Goal: Task Accomplishment & Management: Use online tool/utility

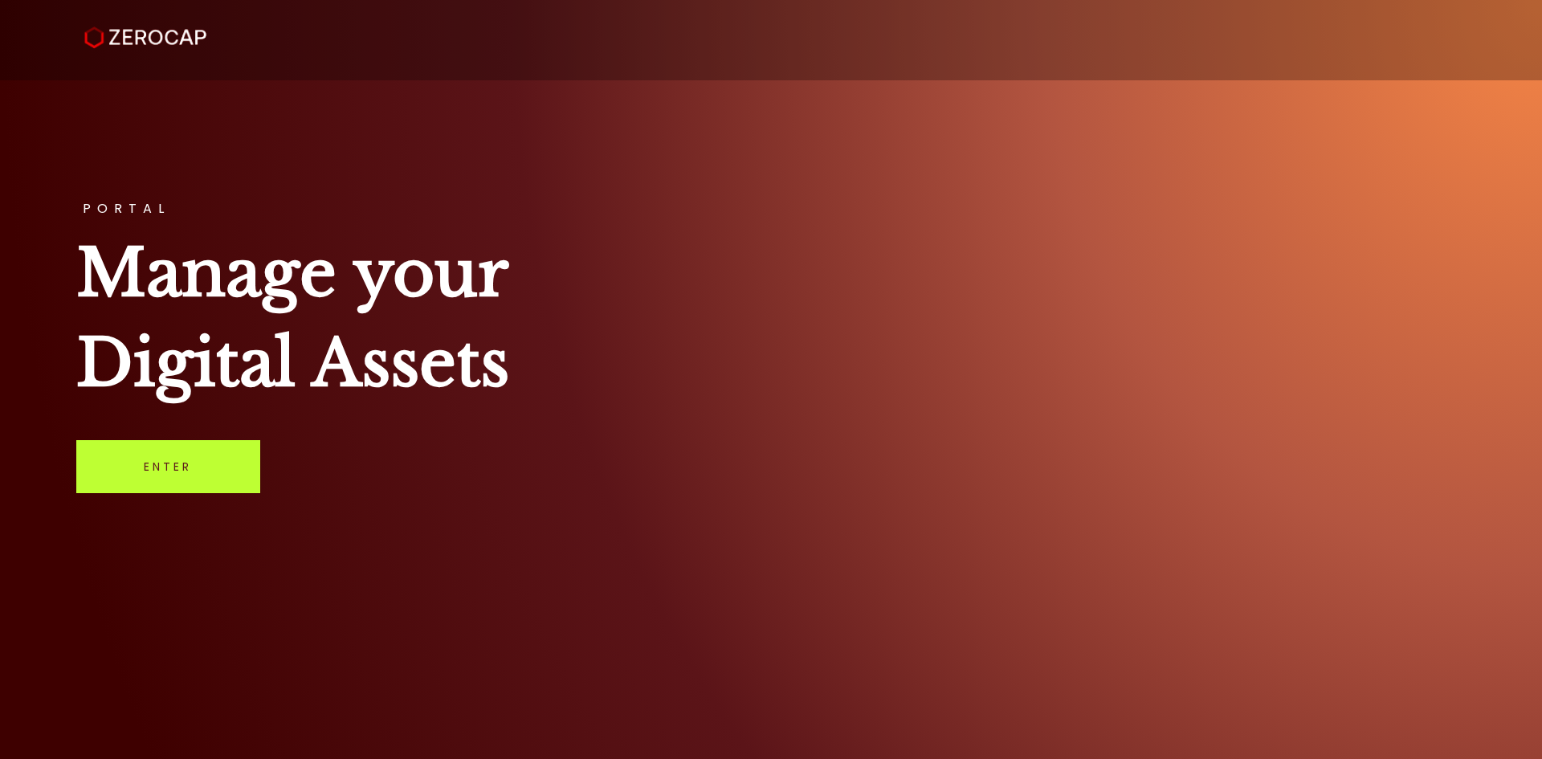
drag, startPoint x: 169, startPoint y: 453, endPoint x: 153, endPoint y: 447, distance: 17.8
click at [169, 453] on link "Enter" at bounding box center [168, 466] width 184 height 53
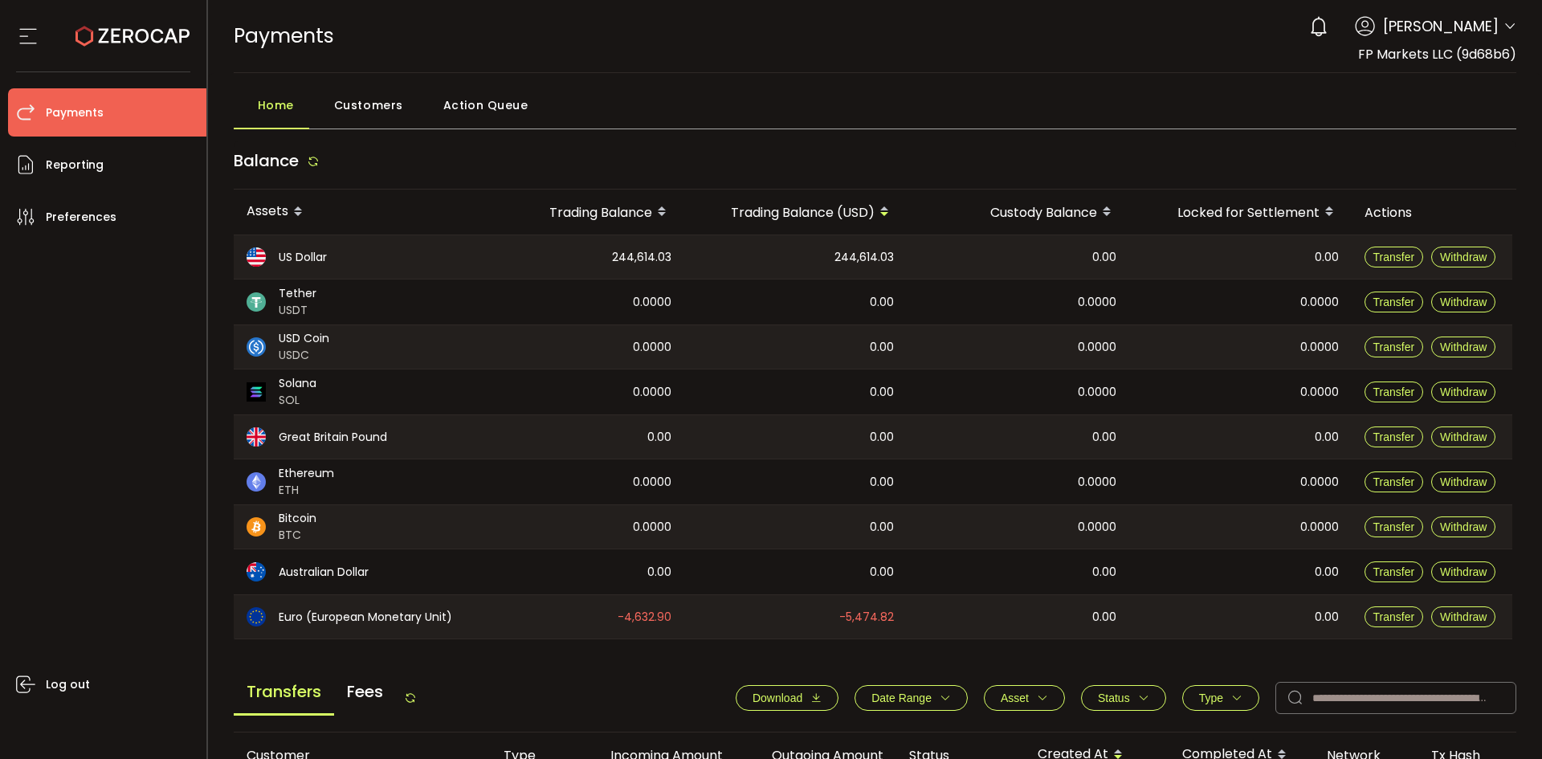
scroll to position [482, 0]
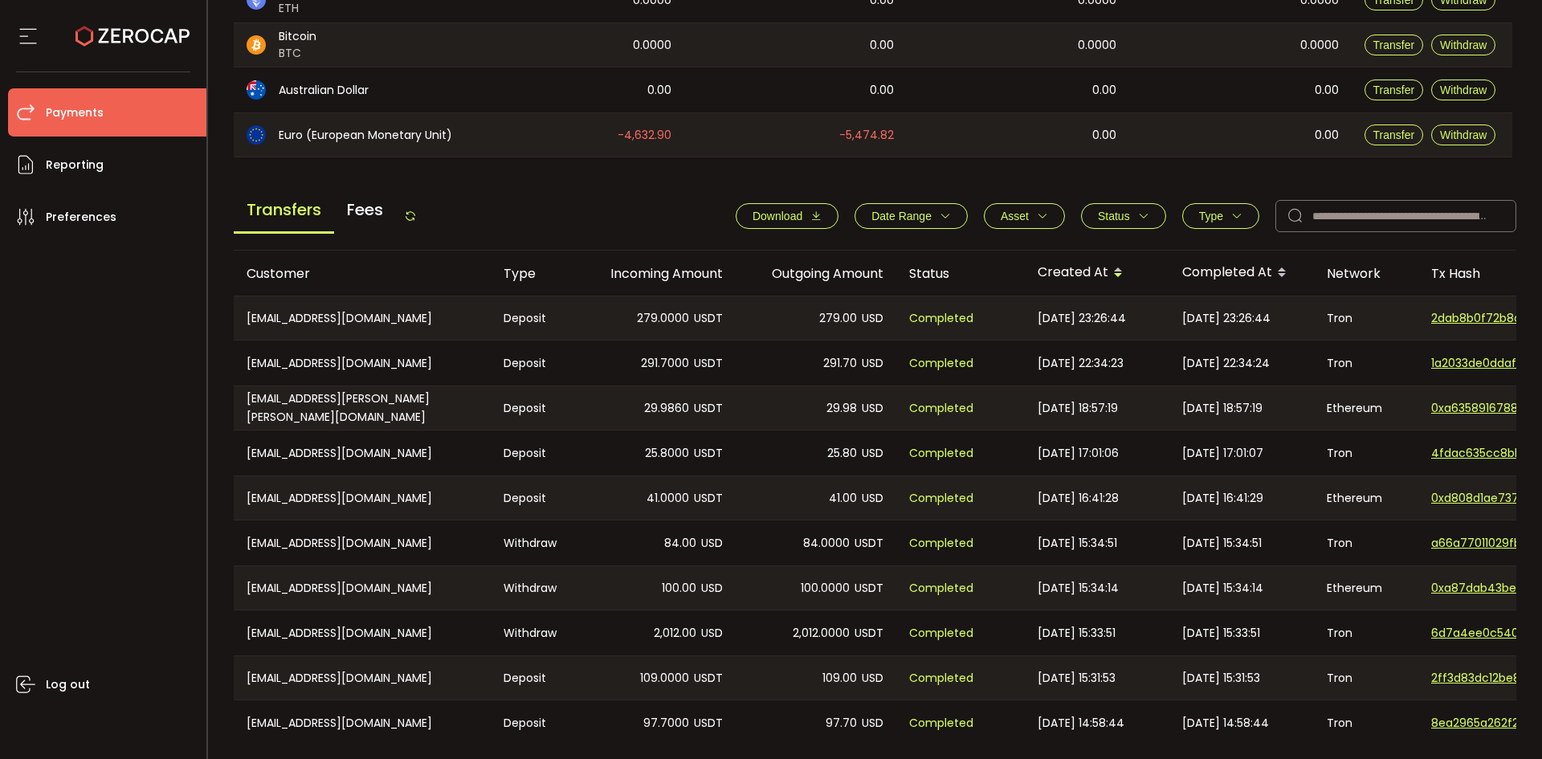
click at [417, 214] on icon at bounding box center [410, 216] width 13 height 13
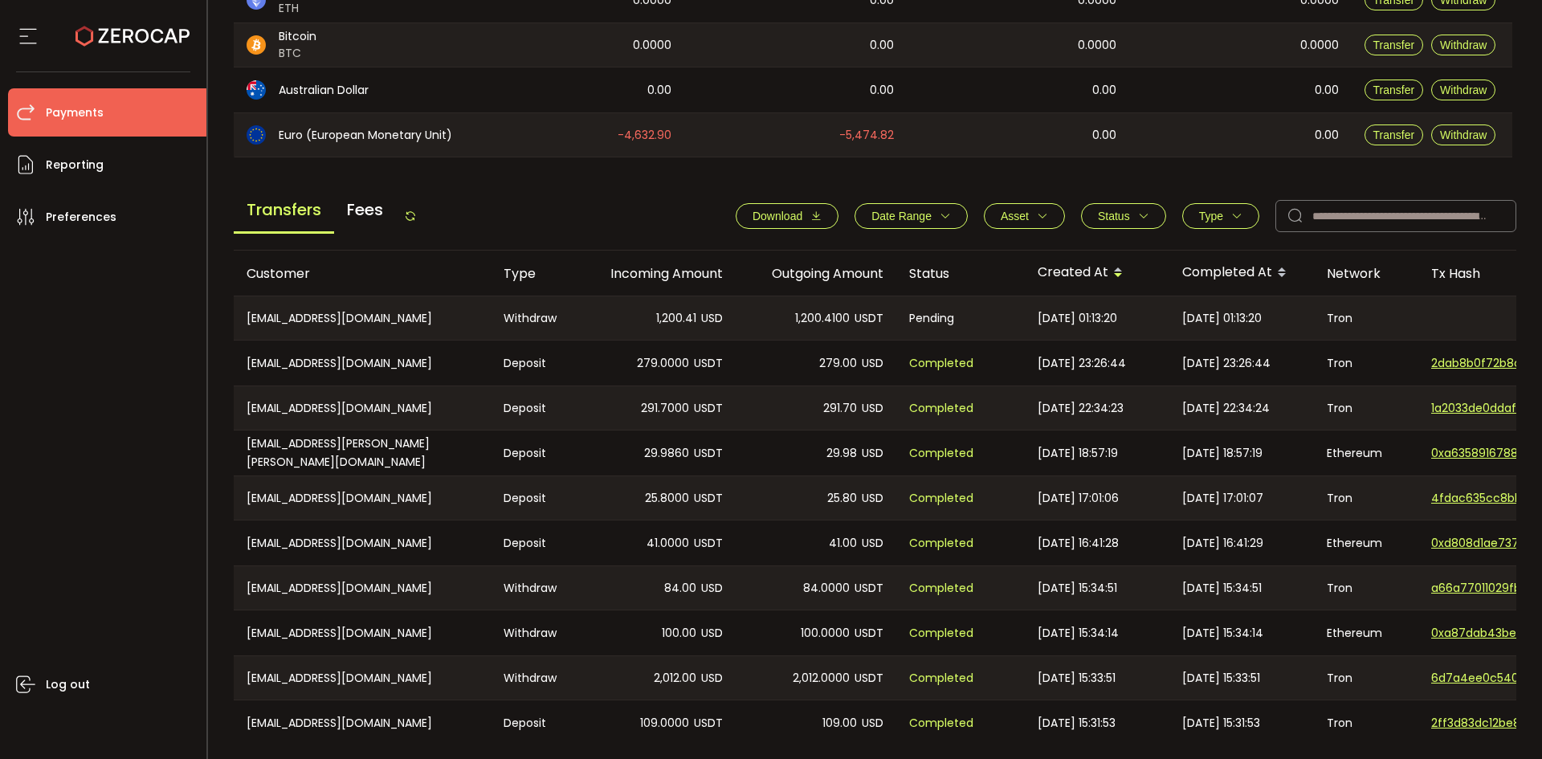
click at [407, 219] on div "Transfers Fees" at bounding box center [325, 216] width 183 height 36
click at [411, 218] on icon at bounding box center [410, 216] width 13 height 13
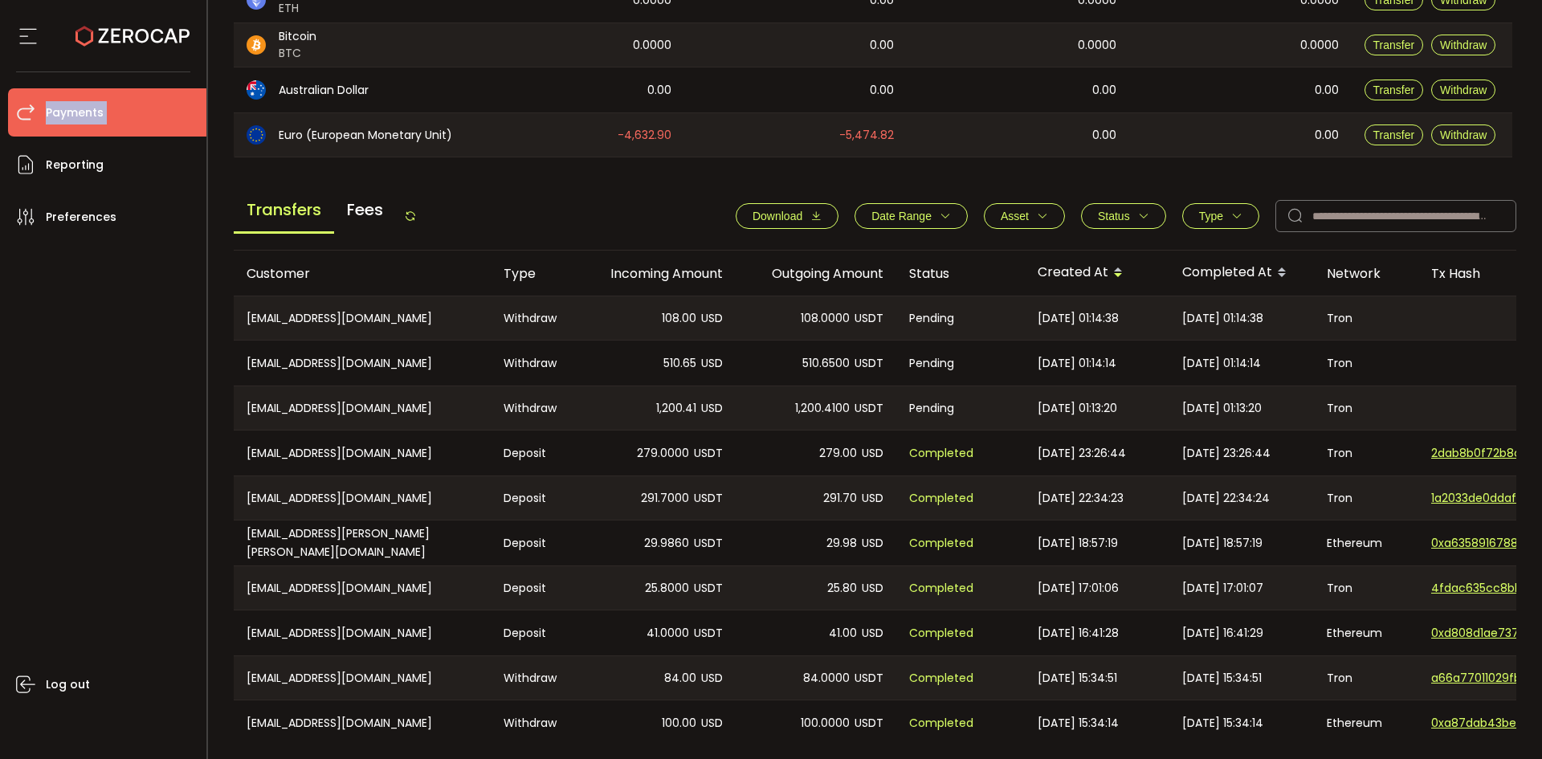
drag, startPoint x: 2, startPoint y: 158, endPoint x: -4, endPoint y: 219, distance: 61.4
click at [0, 219] on html "#icon-aud_portfolio .cls-1 { font-size: 12px; fill: #fdfbfb; font-family: "Adob…" at bounding box center [771, 379] width 1542 height 759
